Goal: Navigation & Orientation: Understand site structure

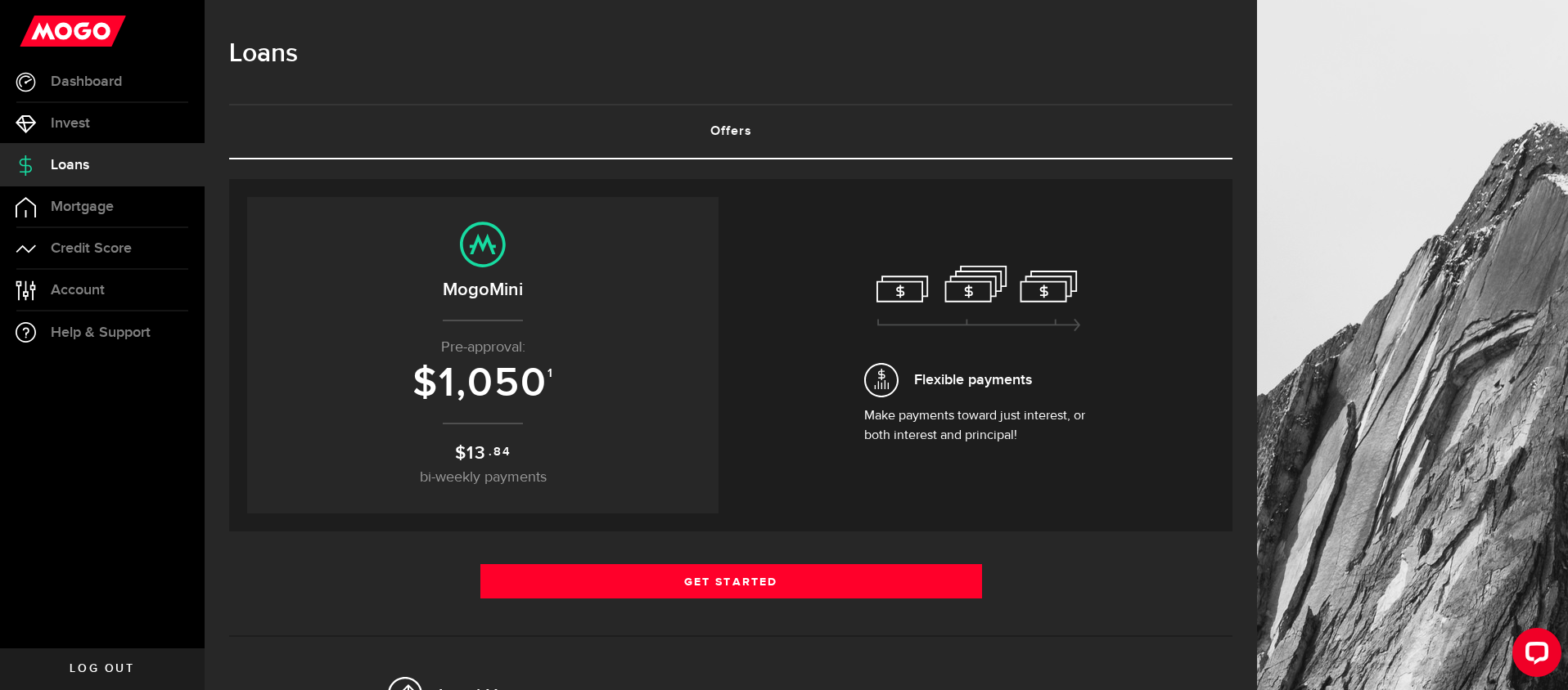
scroll to position [4, 0]
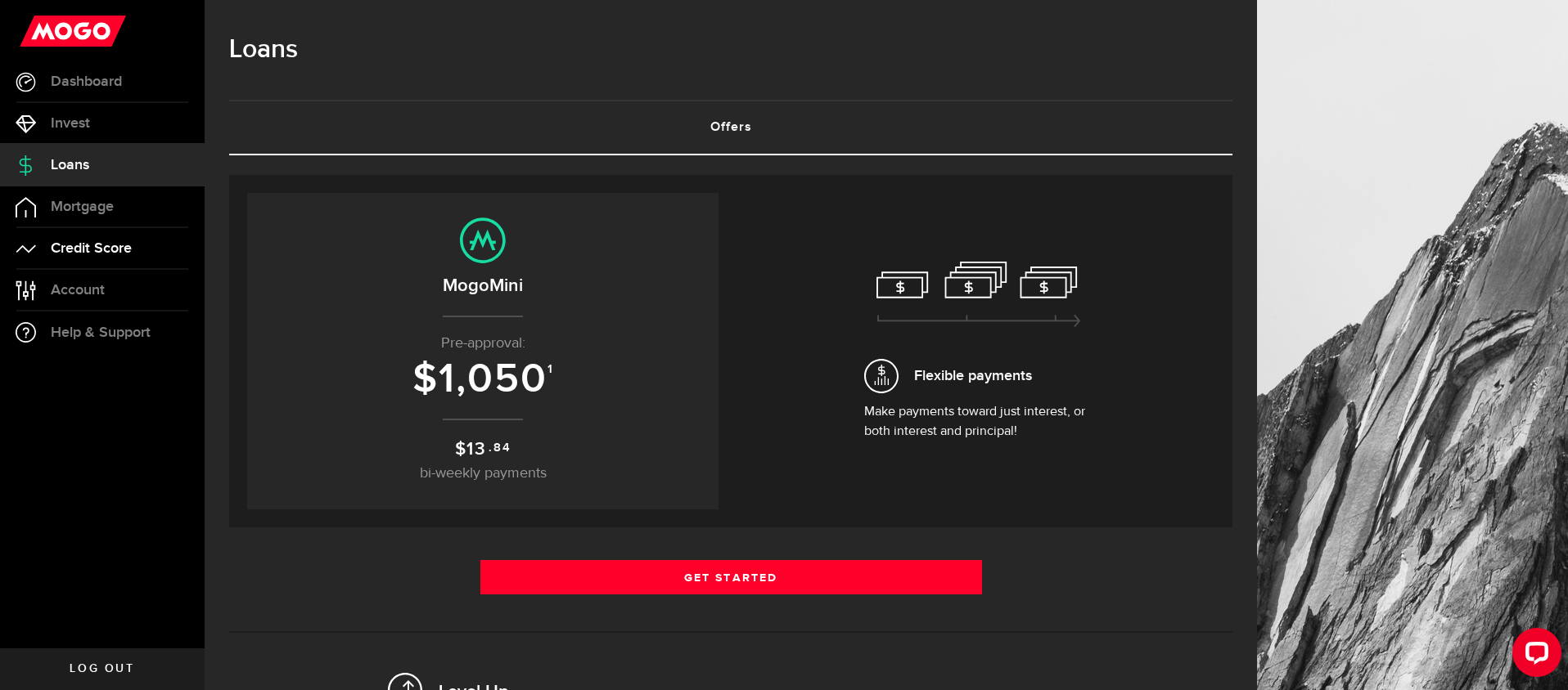
click at [148, 252] on link "Credit Score" at bounding box center [103, 249] width 205 height 41
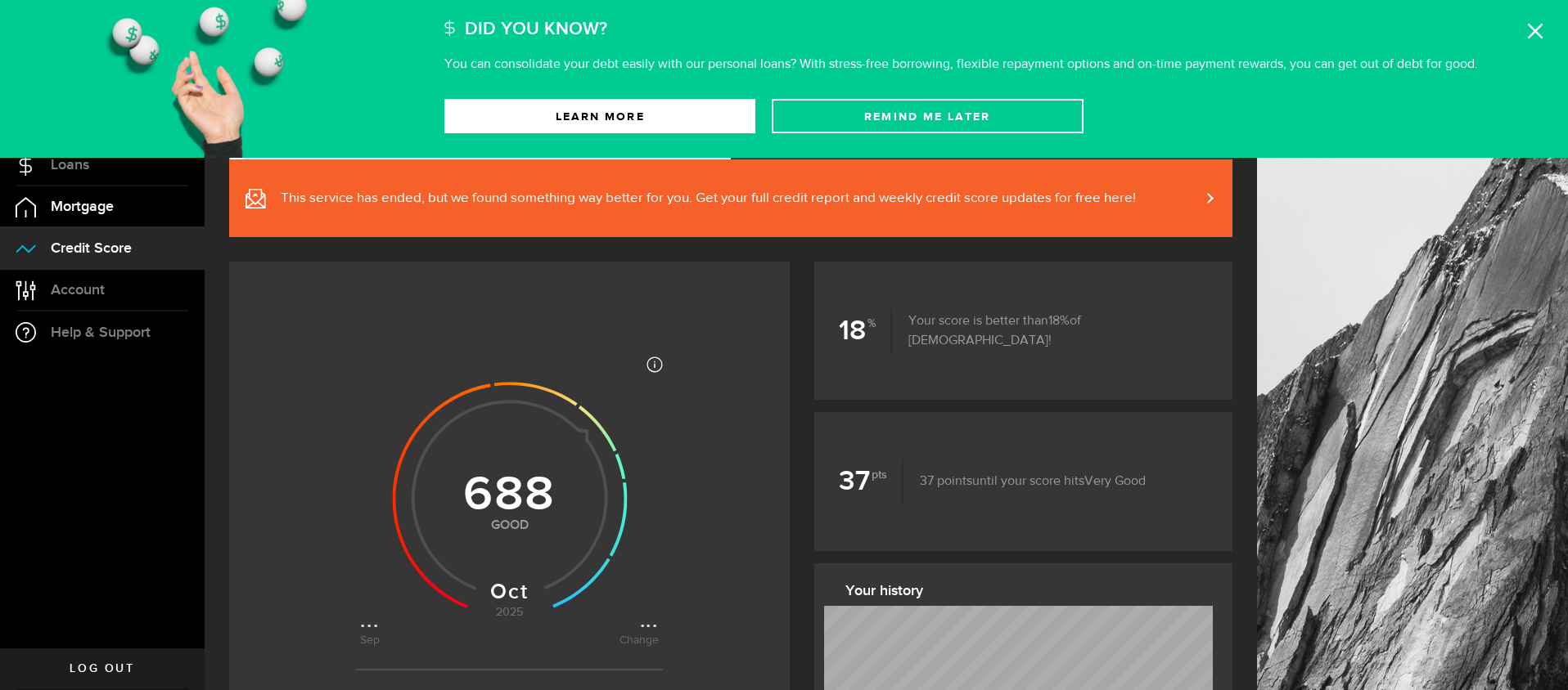
click at [86, 215] on span "Mortgage" at bounding box center [82, 207] width 63 height 15
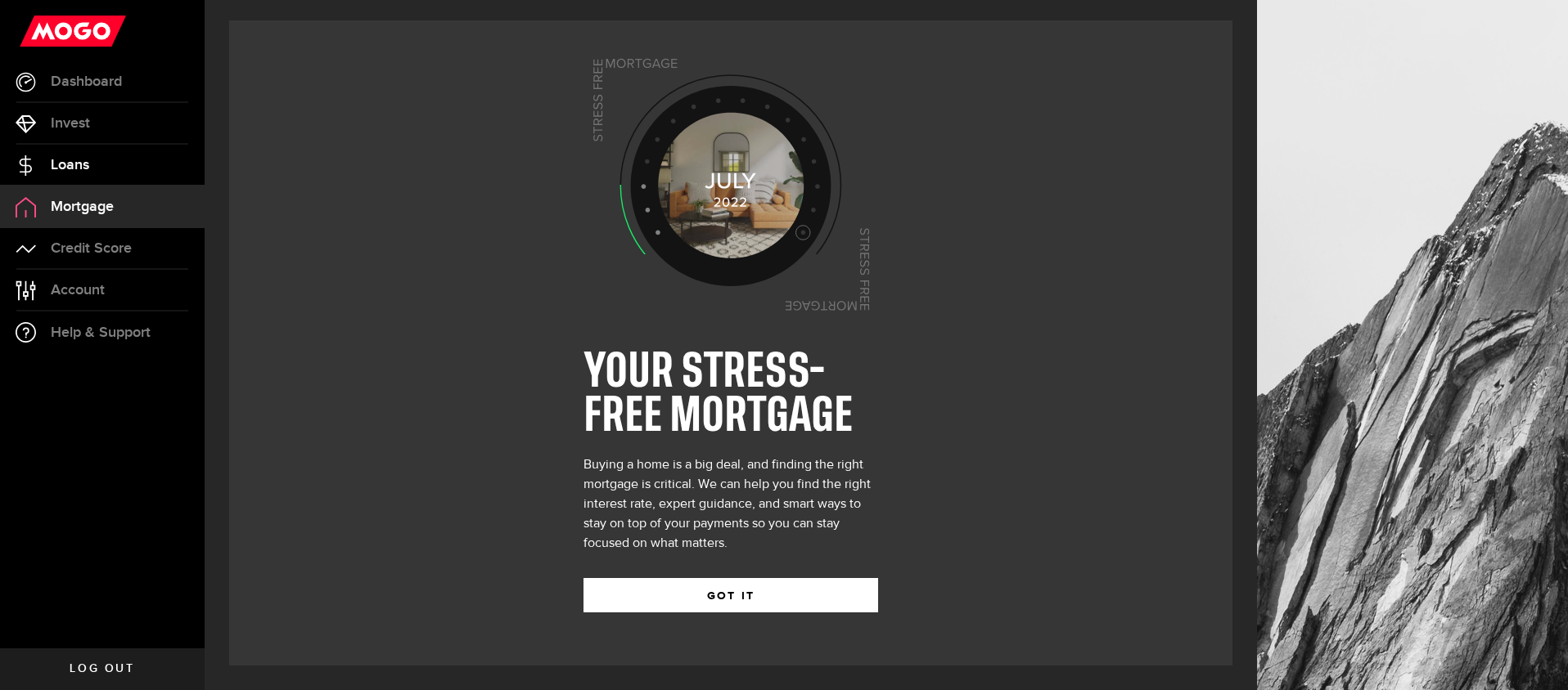
click at [102, 164] on link "Loans" at bounding box center [103, 165] width 205 height 41
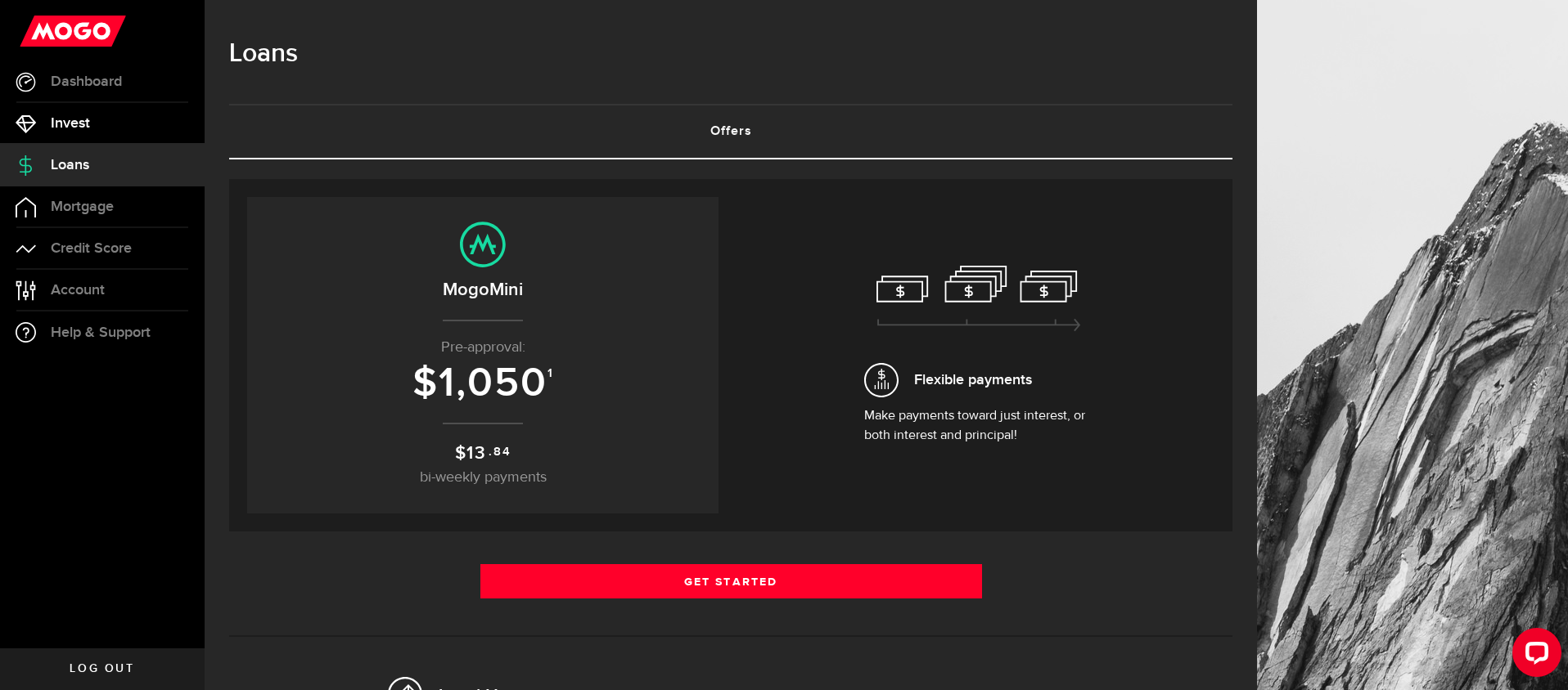
click at [100, 124] on link "Invest" at bounding box center [103, 124] width 205 height 41
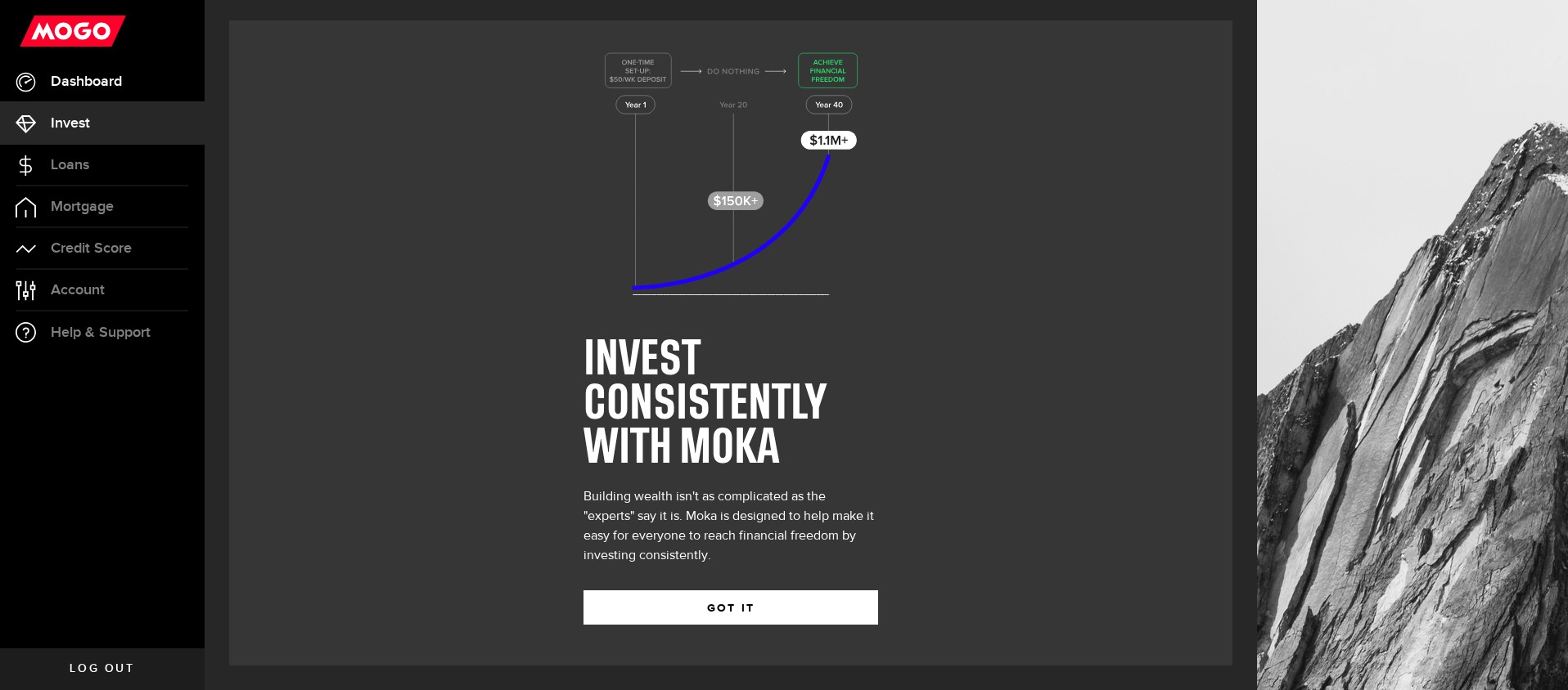
click at [116, 84] on span "Dashboard" at bounding box center [86, 81] width 71 height 15
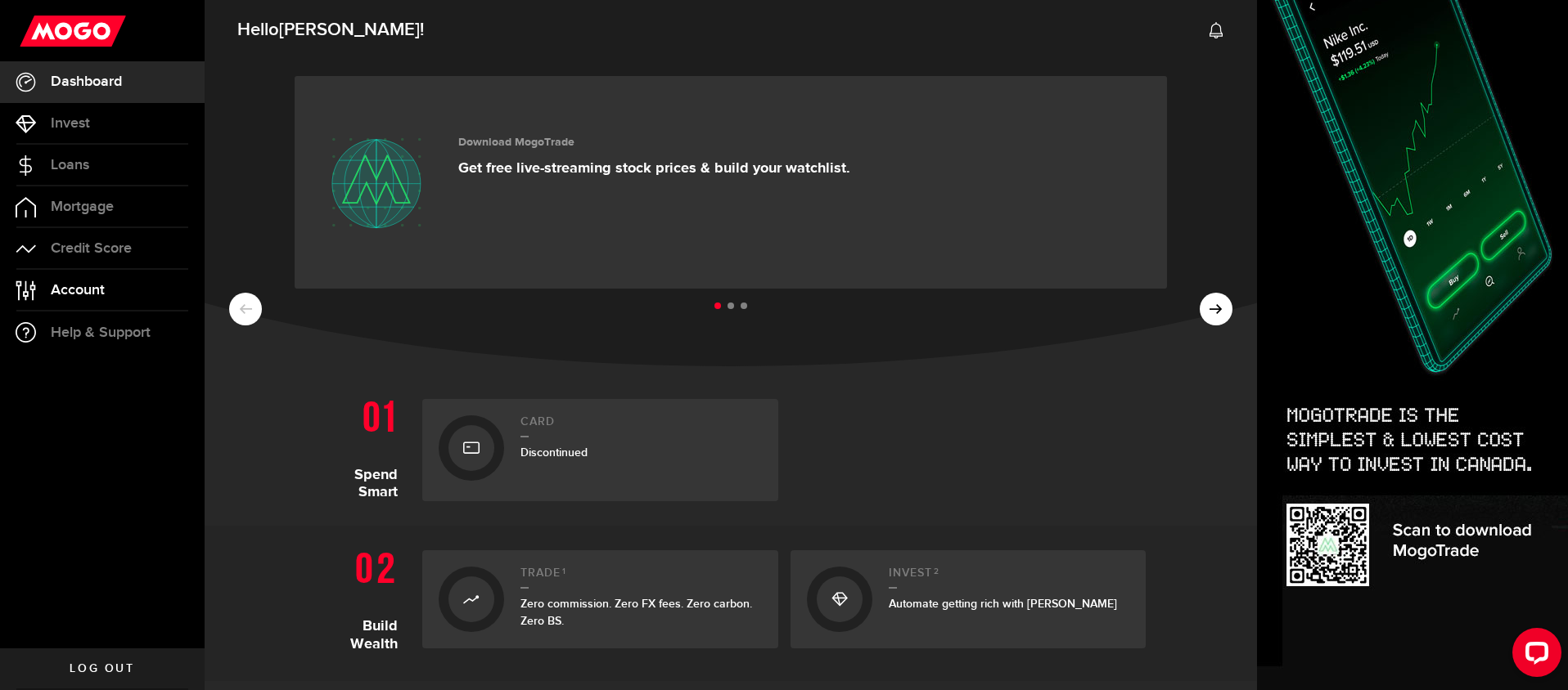
click at [81, 289] on span "Account" at bounding box center [77, 290] width 54 height 15
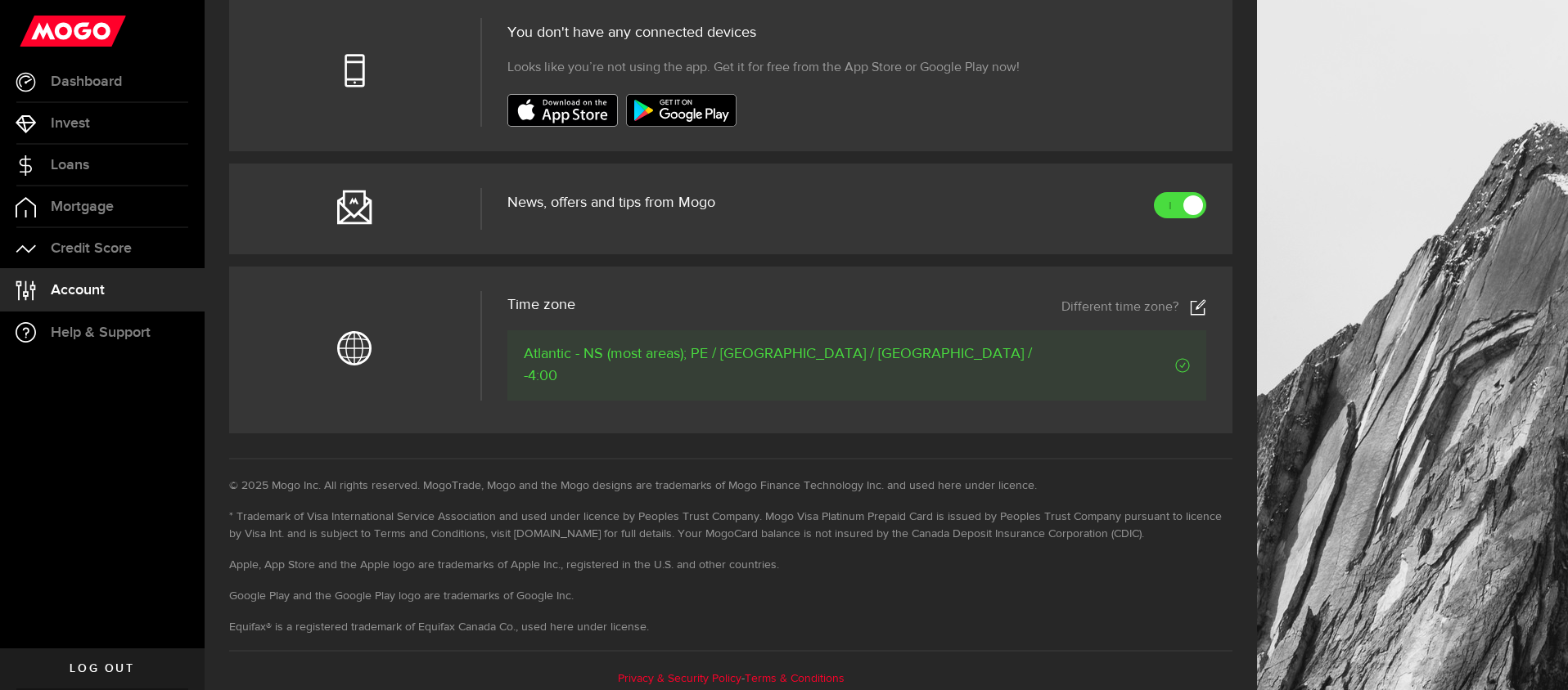
scroll to position [635, 0]
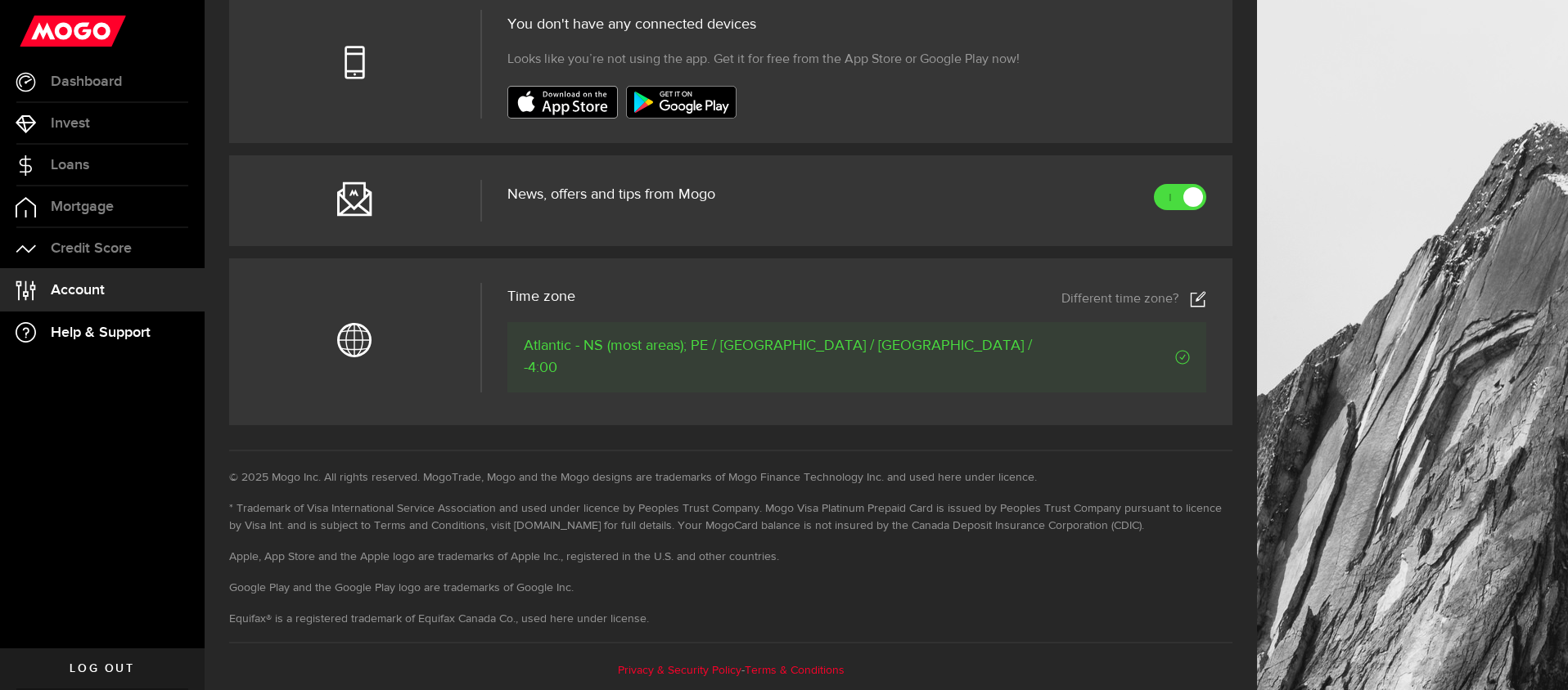
click at [78, 335] on span "Help & Support" at bounding box center [101, 333] width 100 height 15
click at [103, 670] on span "Log out" at bounding box center [102, 670] width 64 height 12
